Goal: Task Accomplishment & Management: Use online tool/utility

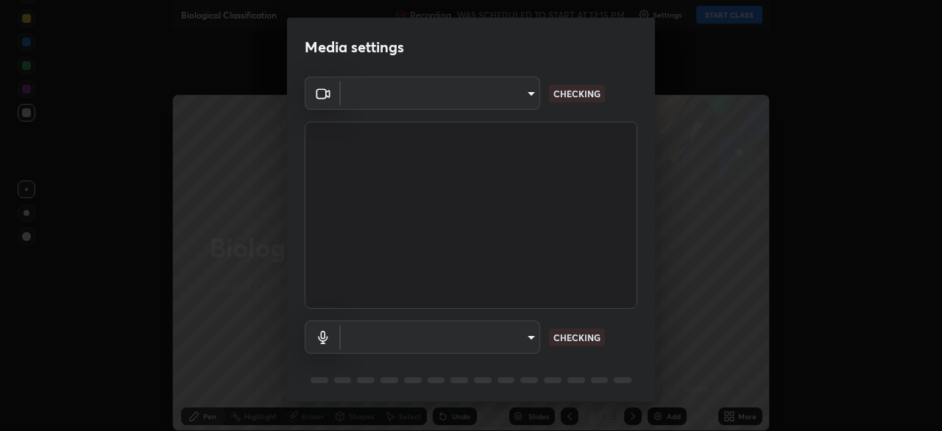
type input "143341fbb904ed7f6d4b6d102c287fed7119b8a5c82681b0fe0d60ab9d1c1976"
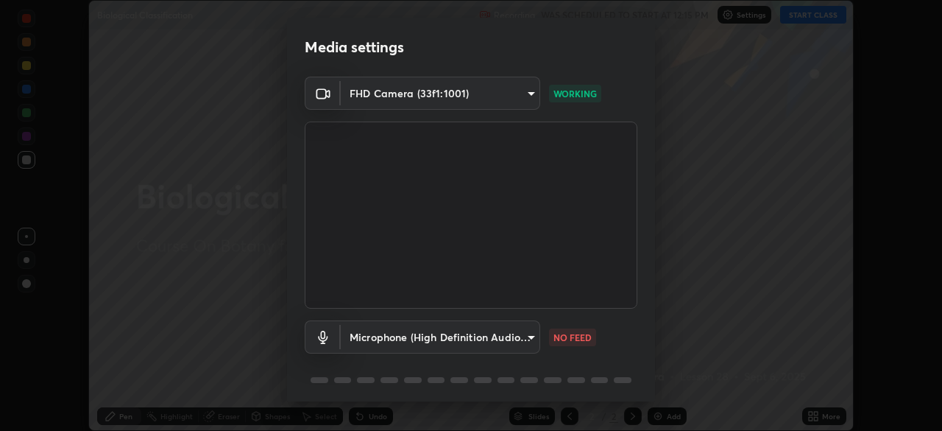
scroll to position [52, 0]
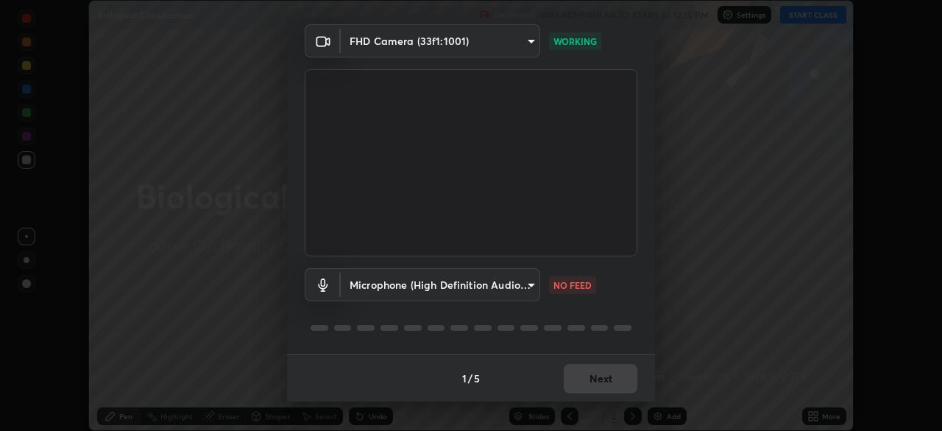
click at [527, 286] on body "Erase all Biological Classification Recording WAS SCHEDULED TO START AT 12:15 P…" at bounding box center [471, 215] width 942 height 431
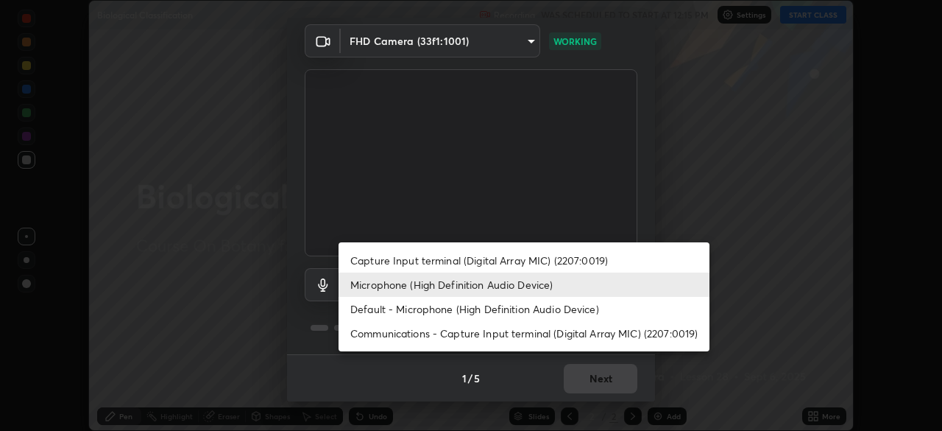
click at [567, 283] on li "Microphone (High Definition Audio Device)" at bounding box center [524, 284] width 371 height 24
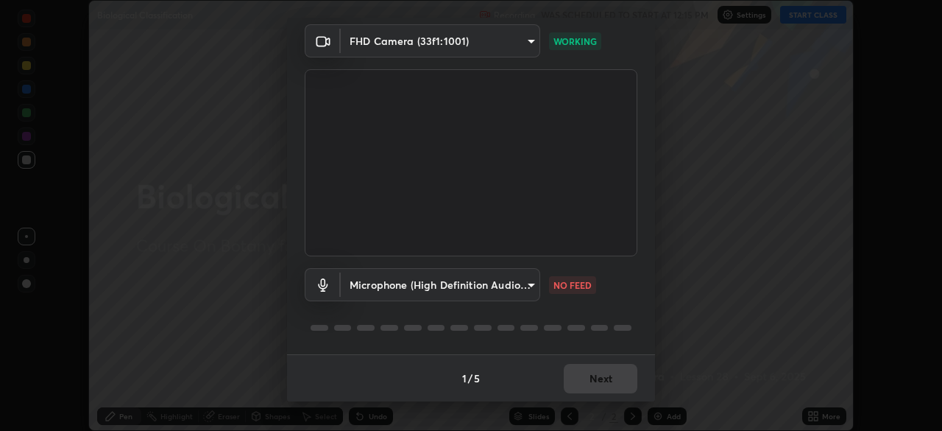
click at [529, 284] on body "Erase all Biological Classification Recording WAS SCHEDULED TO START AT 12:15 P…" at bounding box center [471, 215] width 942 height 431
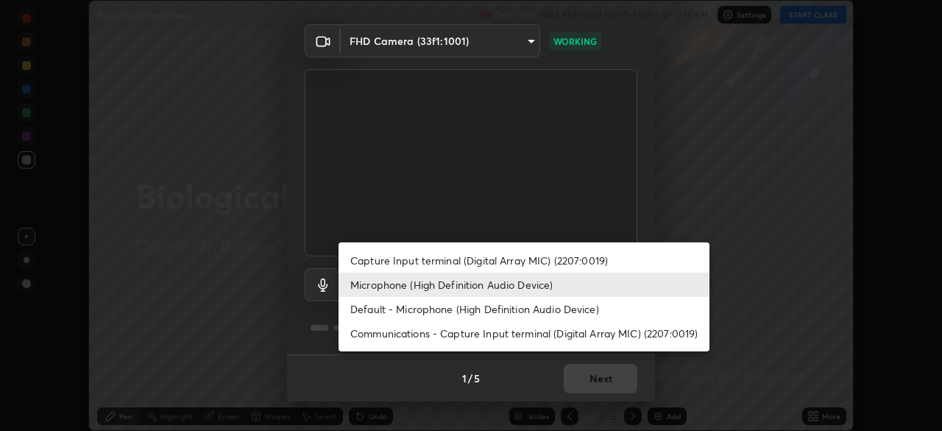
click at [562, 308] on li "Default - Microphone (High Definition Audio Device)" at bounding box center [524, 309] width 371 height 24
type input "default"
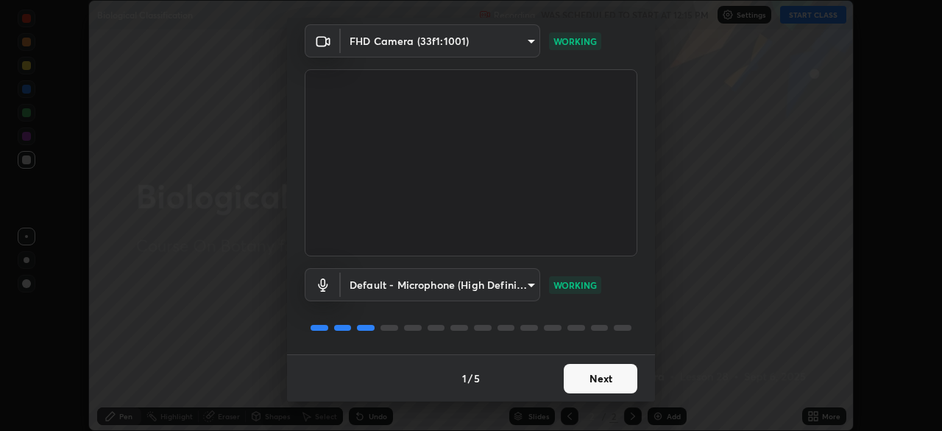
click at [610, 378] on button "Next" at bounding box center [601, 378] width 74 height 29
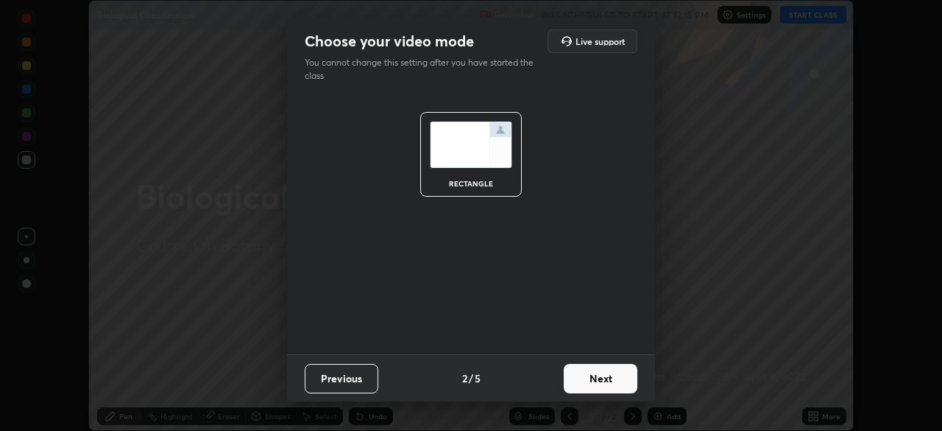
click at [615, 378] on button "Next" at bounding box center [601, 378] width 74 height 29
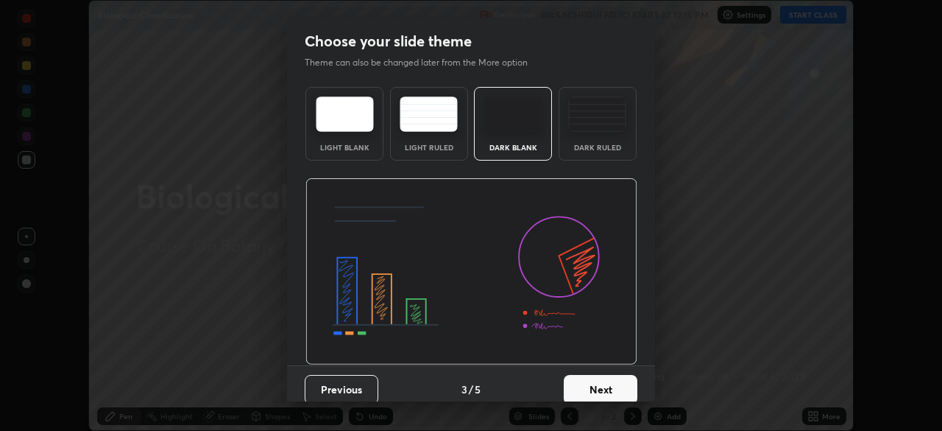
click at [617, 386] on button "Next" at bounding box center [601, 389] width 74 height 29
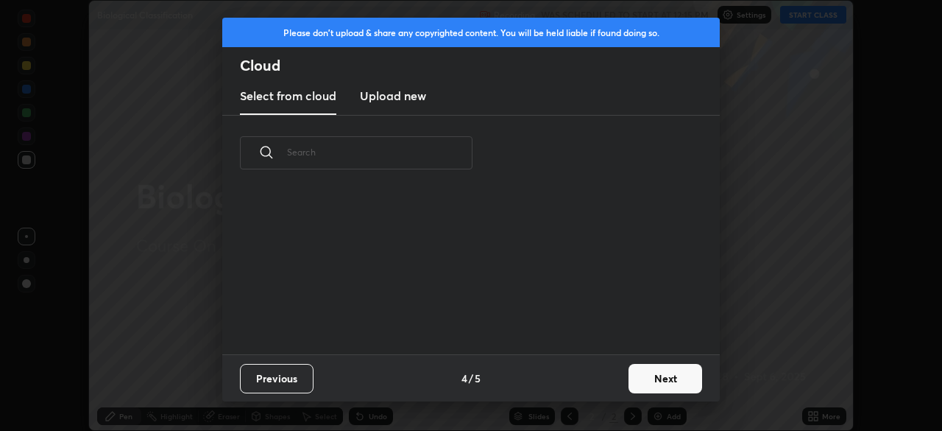
click at [662, 381] on button "Next" at bounding box center [666, 378] width 74 height 29
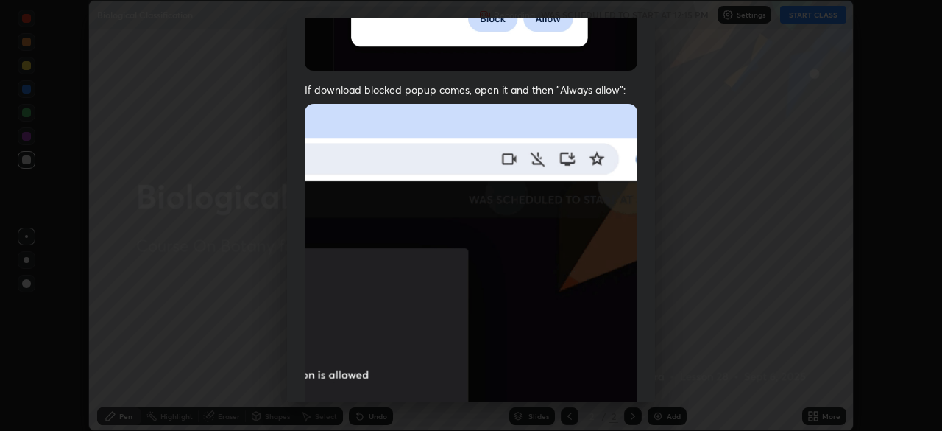
scroll to position [353, 0]
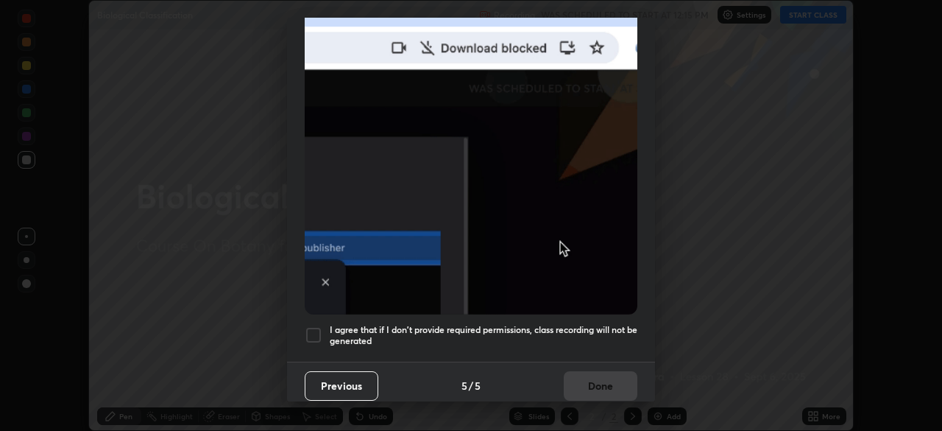
click at [321, 328] on div at bounding box center [314, 335] width 18 height 18
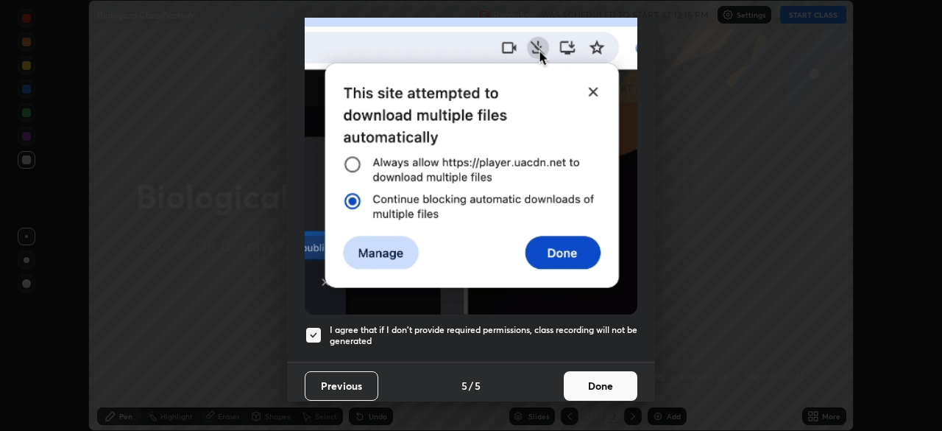
click at [595, 375] on button "Done" at bounding box center [601, 385] width 74 height 29
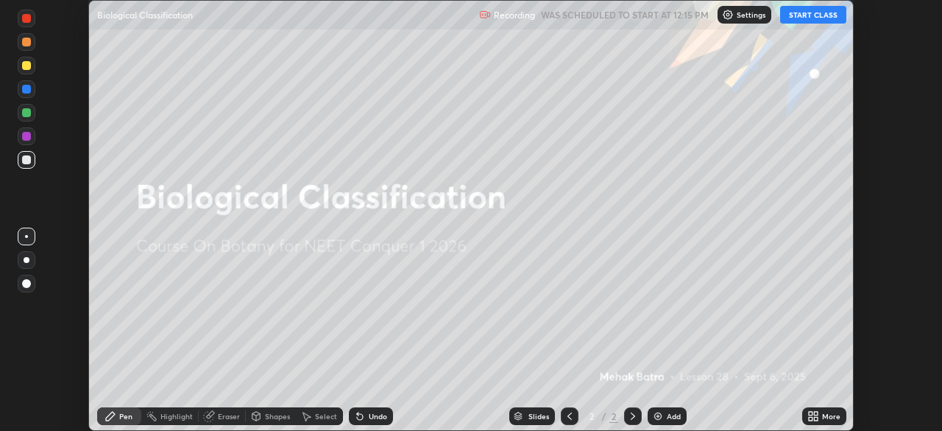
click at [819, 13] on button "START CLASS" at bounding box center [813, 15] width 66 height 18
